Goal: Task Accomplishment & Management: Manage account settings

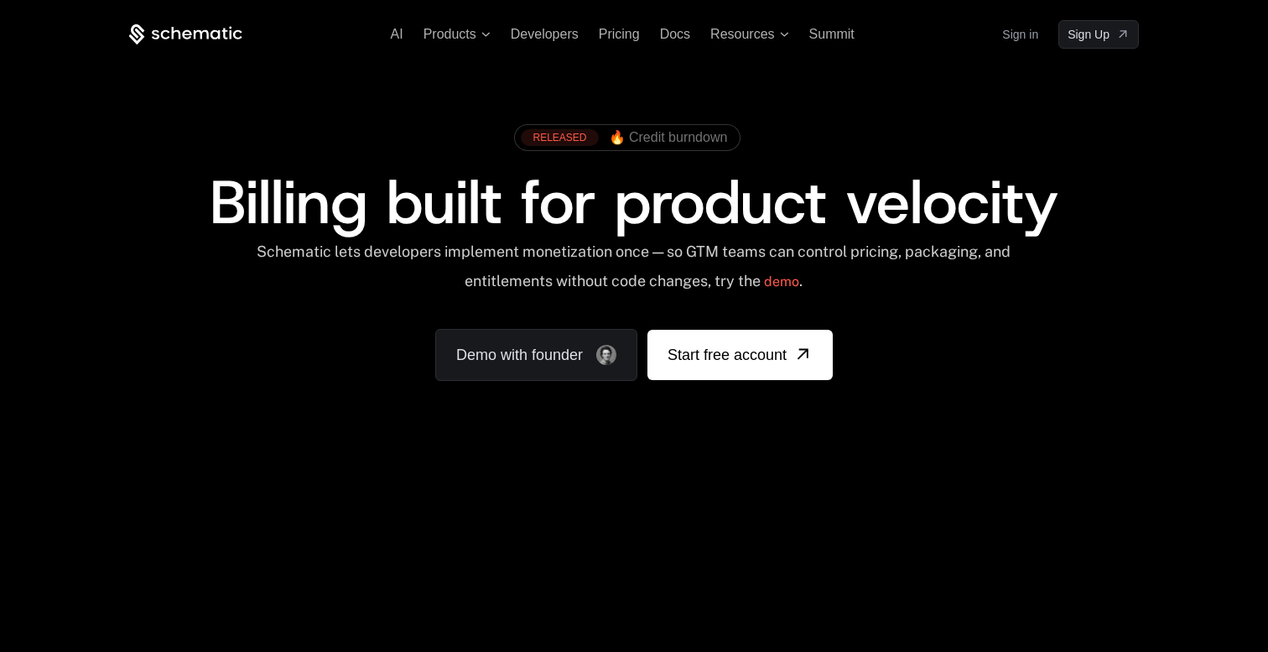
click at [1026, 29] on link "Sign in" at bounding box center [1020, 34] width 36 height 27
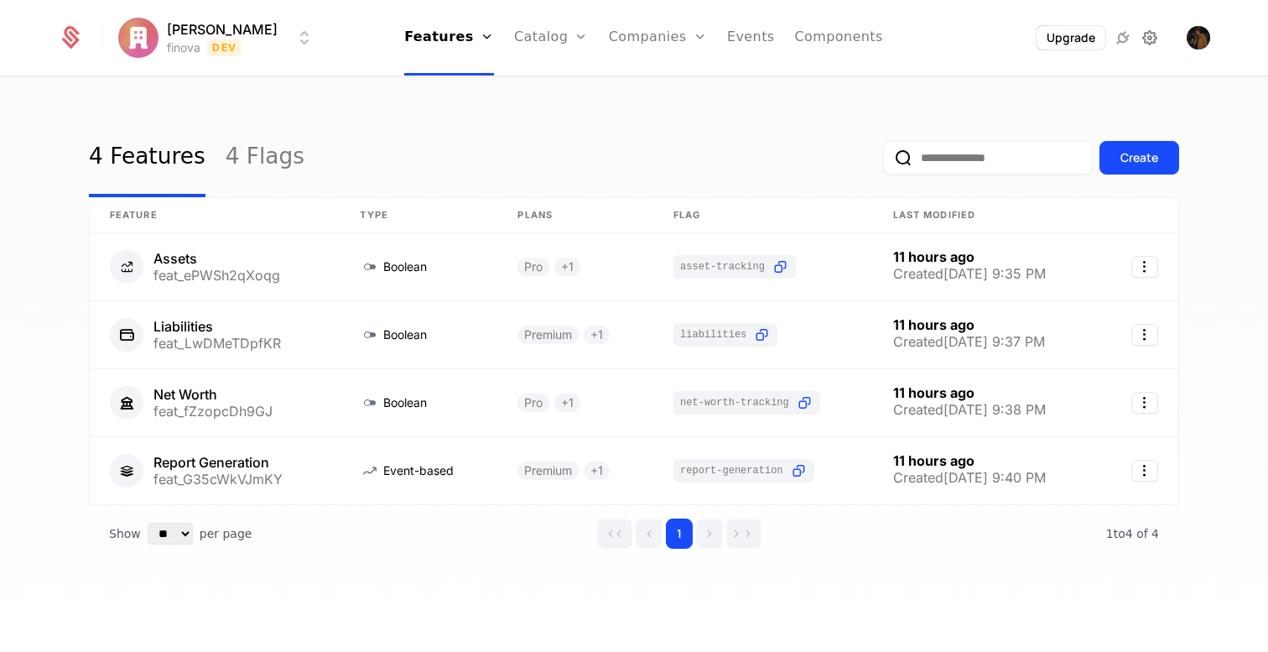
click at [1154, 41] on icon at bounding box center [1150, 38] width 20 height 20
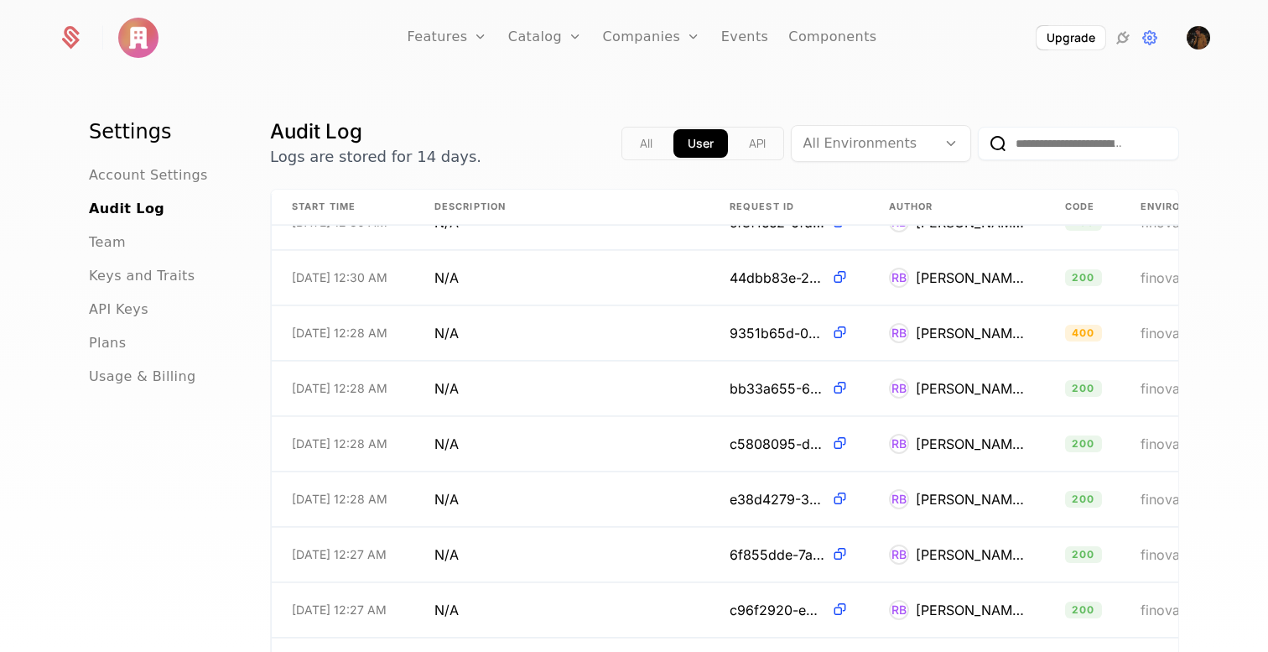
scroll to position [86, 0]
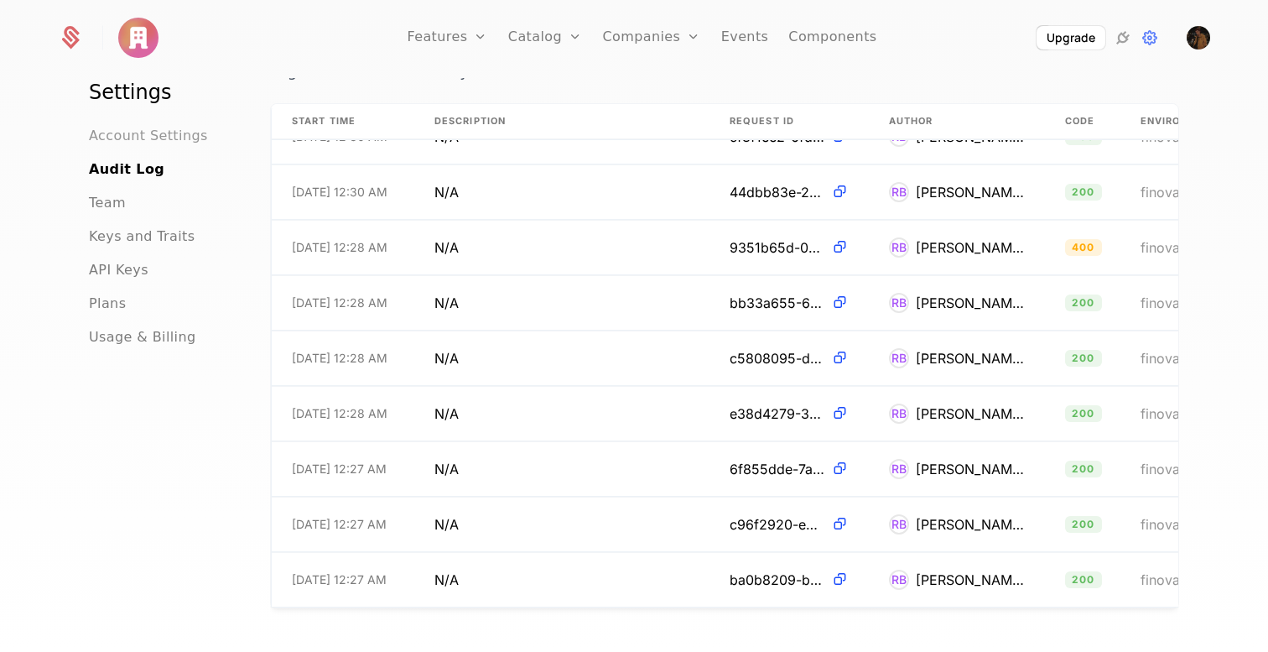
click at [138, 136] on span "Account Settings" at bounding box center [148, 136] width 119 height 20
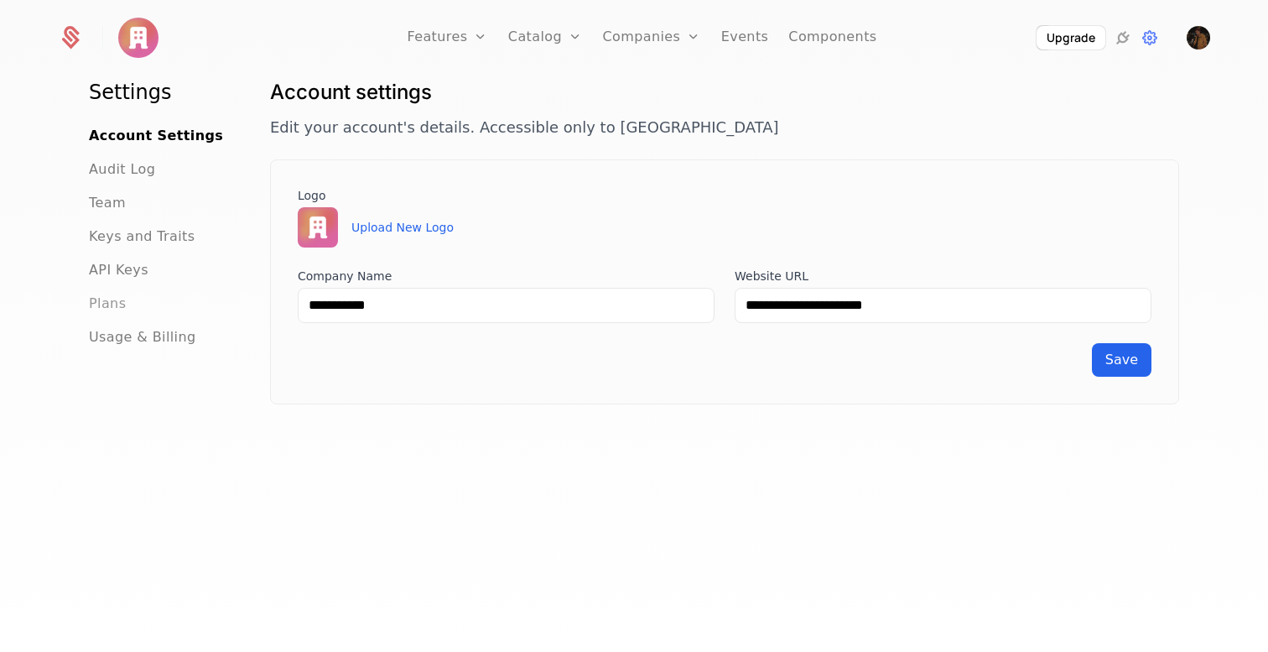
click at [113, 299] on span "Plans" at bounding box center [107, 304] width 37 height 20
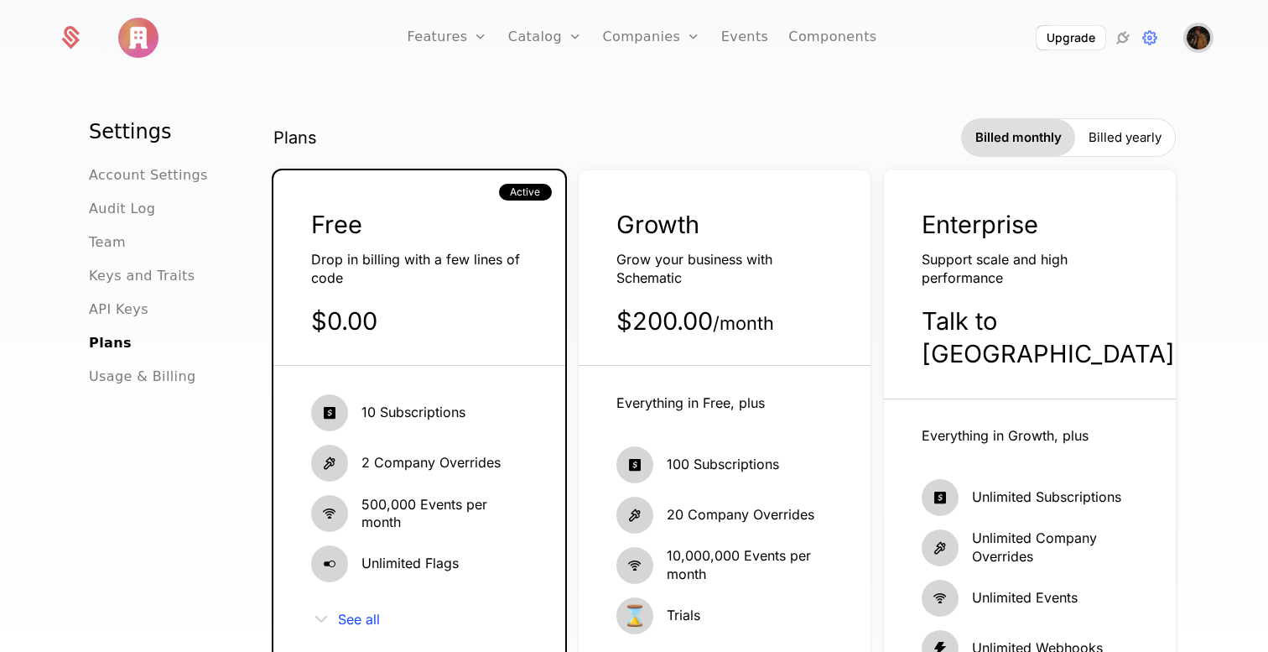
click at [1199, 48] on img "Open user button" at bounding box center [1198, 37] width 23 height 23
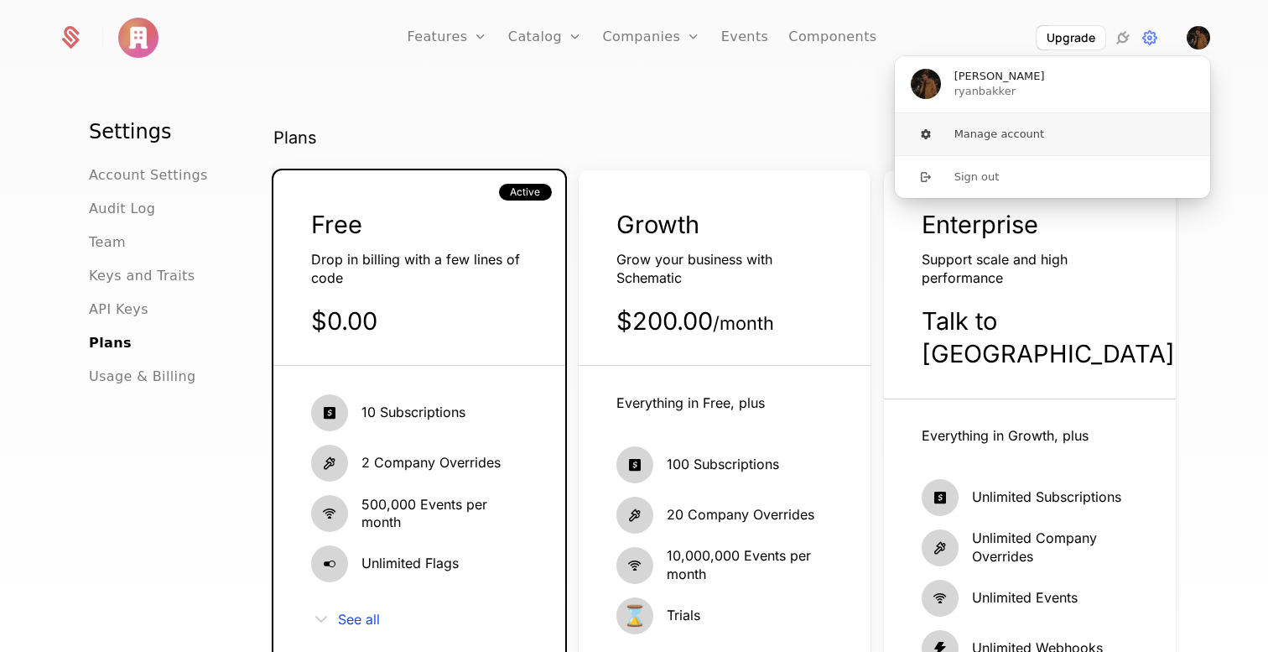
click at [1007, 132] on button "Manage account" at bounding box center [1052, 134] width 317 height 42
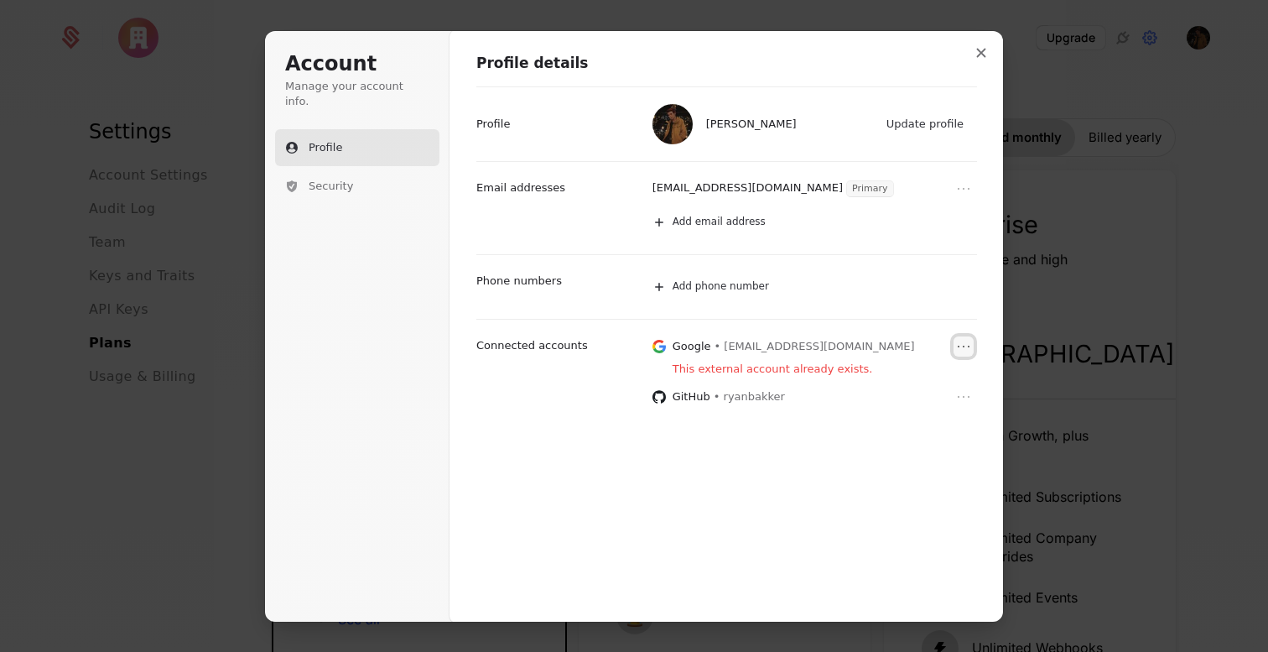
click at [961, 349] on icon "Open menu" at bounding box center [963, 346] width 17 height 17
click at [945, 376] on button "Remove" at bounding box center [943, 376] width 65 height 22
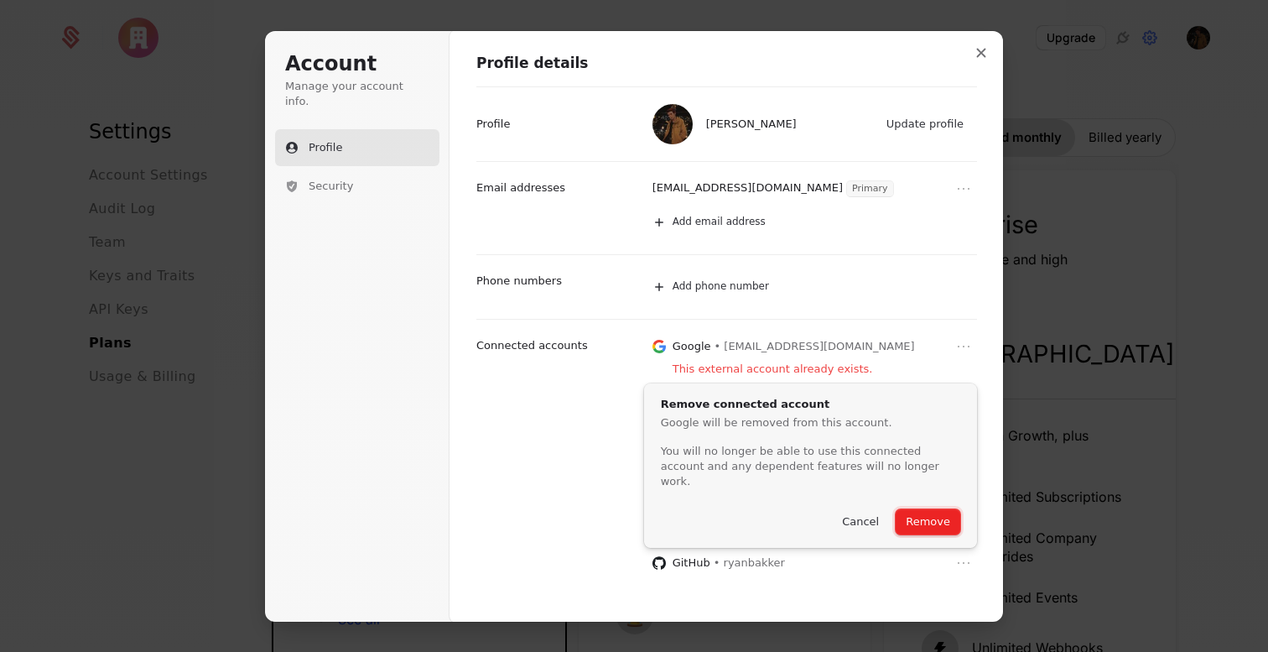
click at [935, 509] on button "Remove" at bounding box center [928, 521] width 65 height 25
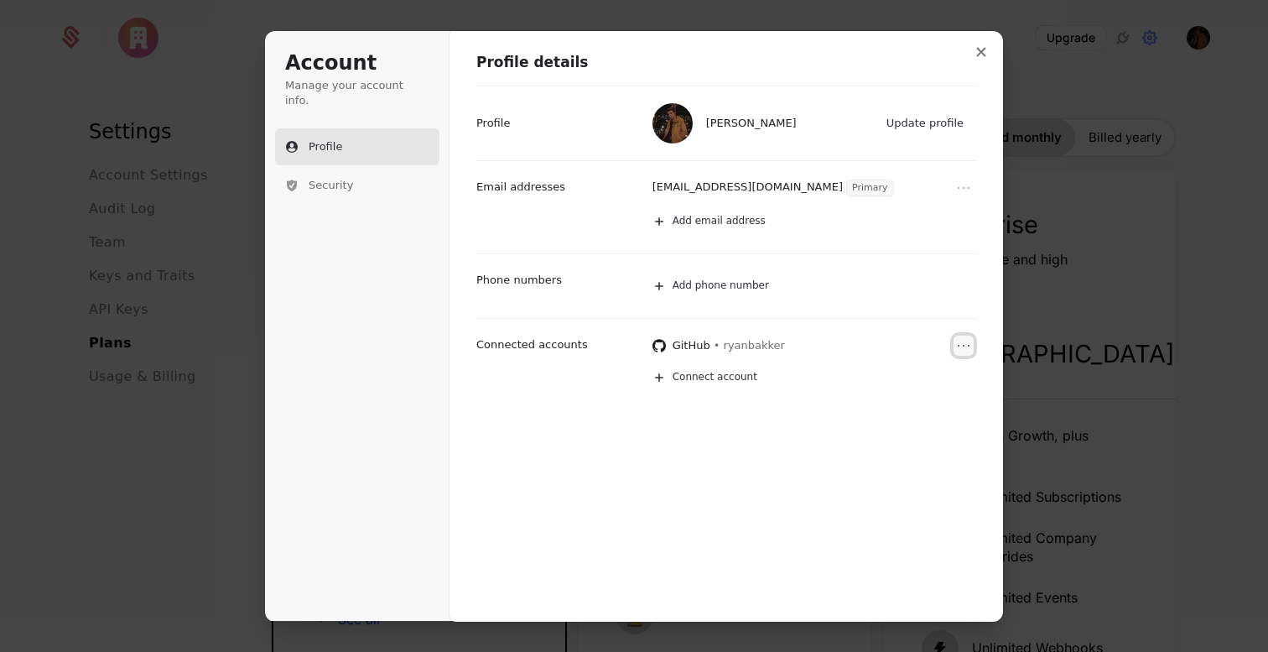
click at [964, 348] on icon "Open menu" at bounding box center [963, 345] width 17 height 17
click at [954, 372] on button "Remove" at bounding box center [943, 375] width 65 height 22
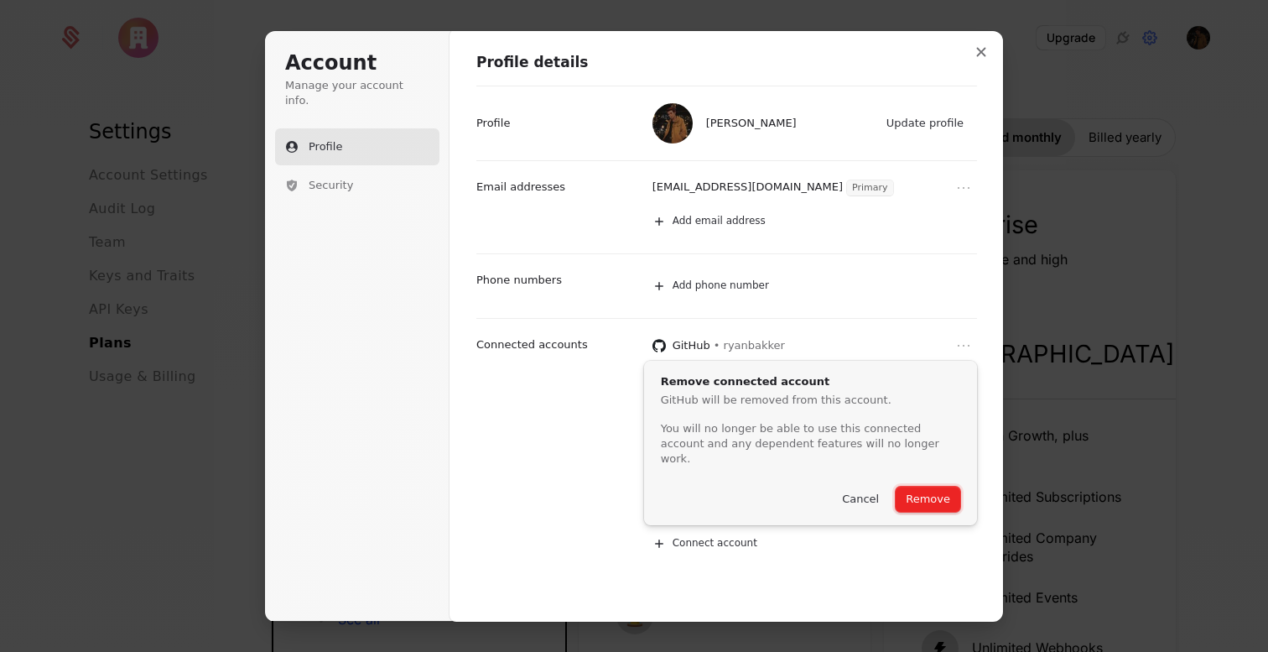
click at [931, 487] on button "Remove" at bounding box center [928, 499] width 65 height 25
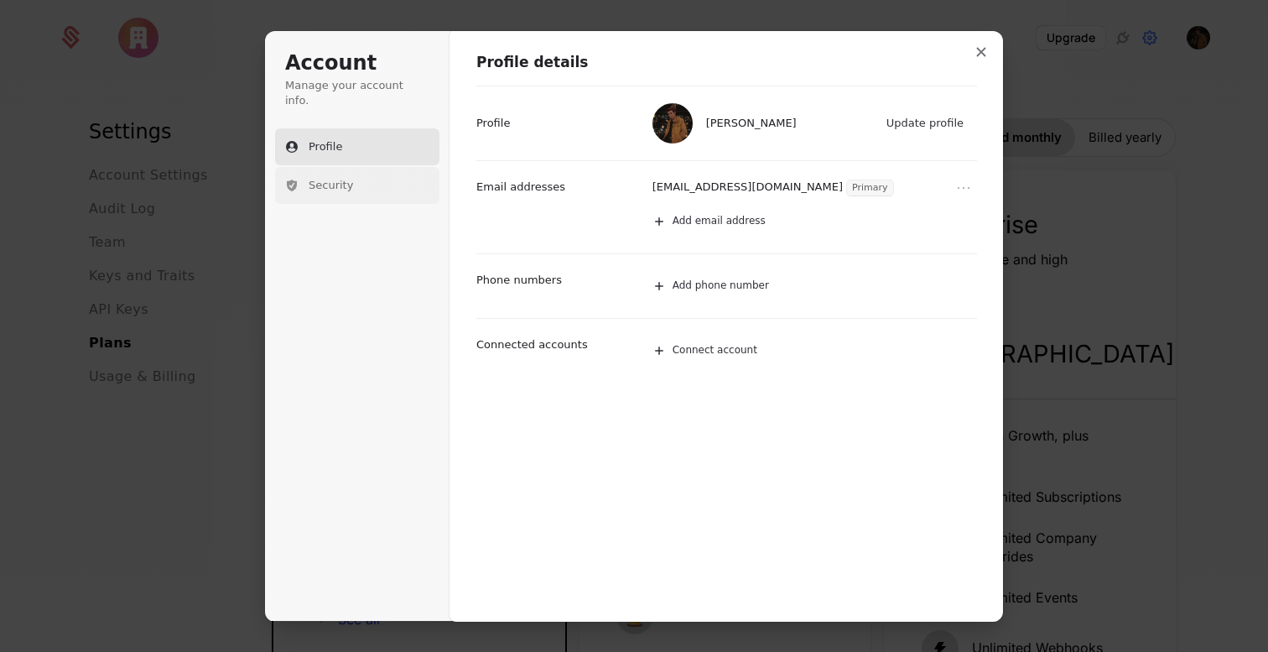
click at [338, 178] on span "Security" at bounding box center [331, 185] width 44 height 15
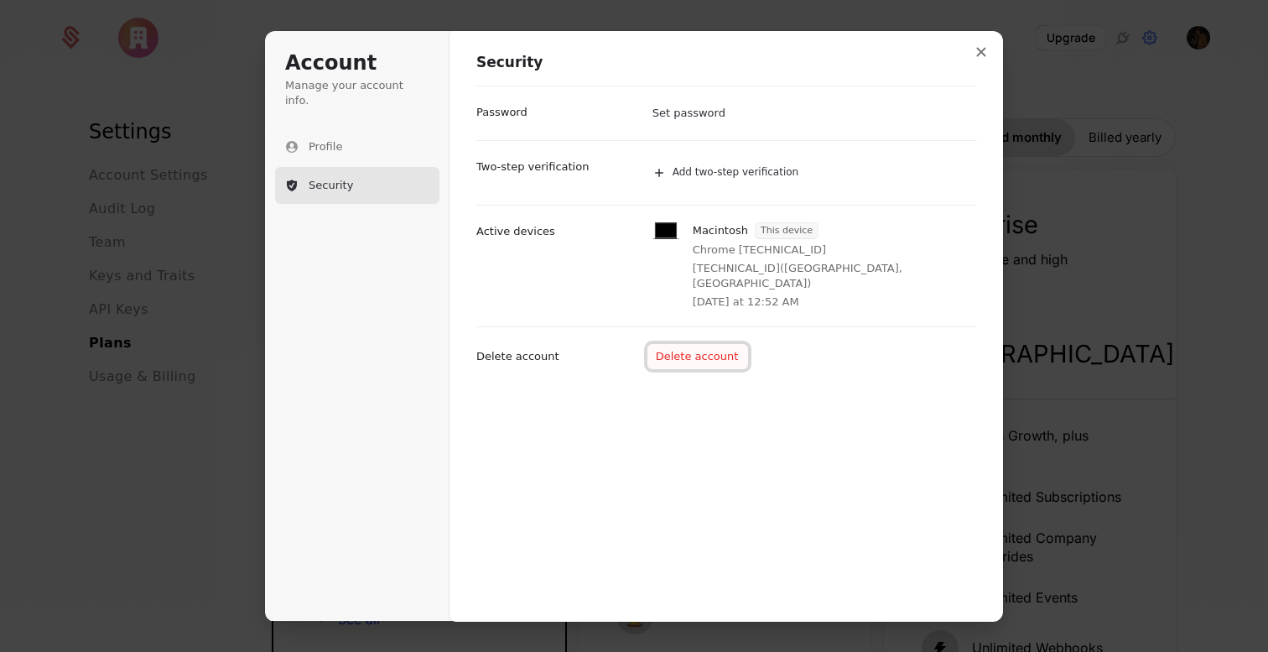
click at [695, 344] on button "Delete account" at bounding box center [699, 356] width 102 height 25
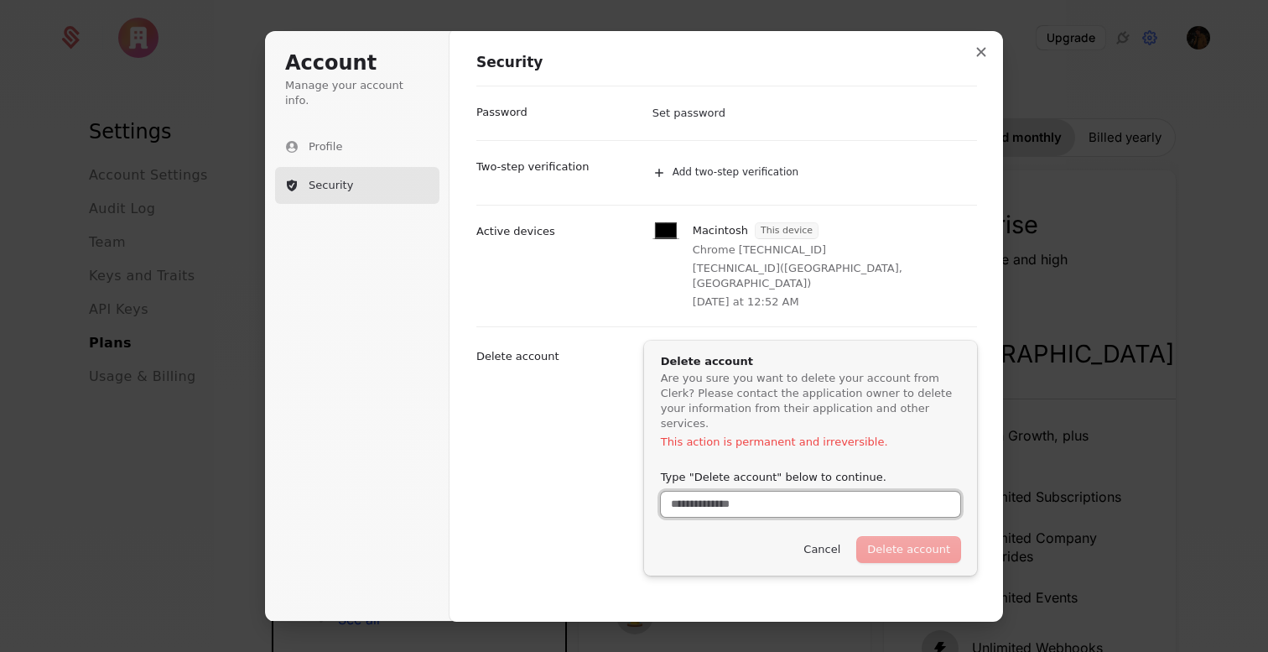
click at [831, 492] on input "Type "Delete account" below to continue." at bounding box center [810, 504] width 299 height 25
click at [917, 537] on button "Delete account" at bounding box center [908, 549] width 103 height 25
type input "**********"
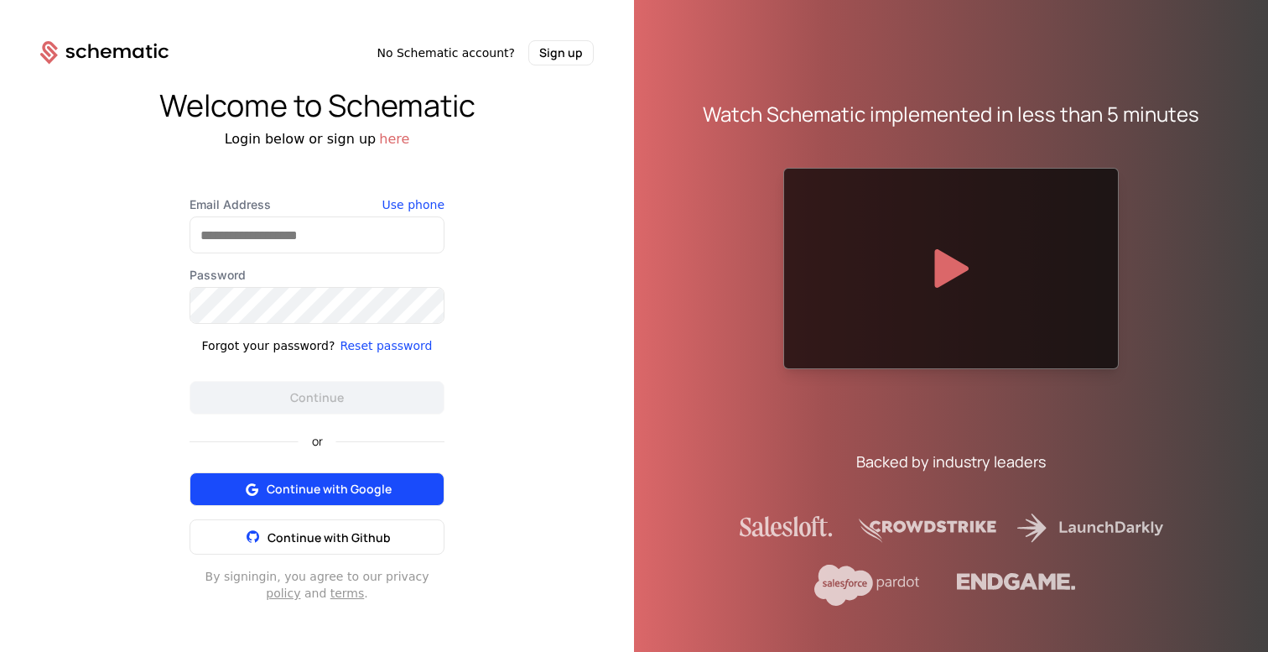
click at [313, 495] on span "Continue with Google" at bounding box center [329, 489] width 125 height 17
